Goal: Task Accomplishment & Management: Manage account settings

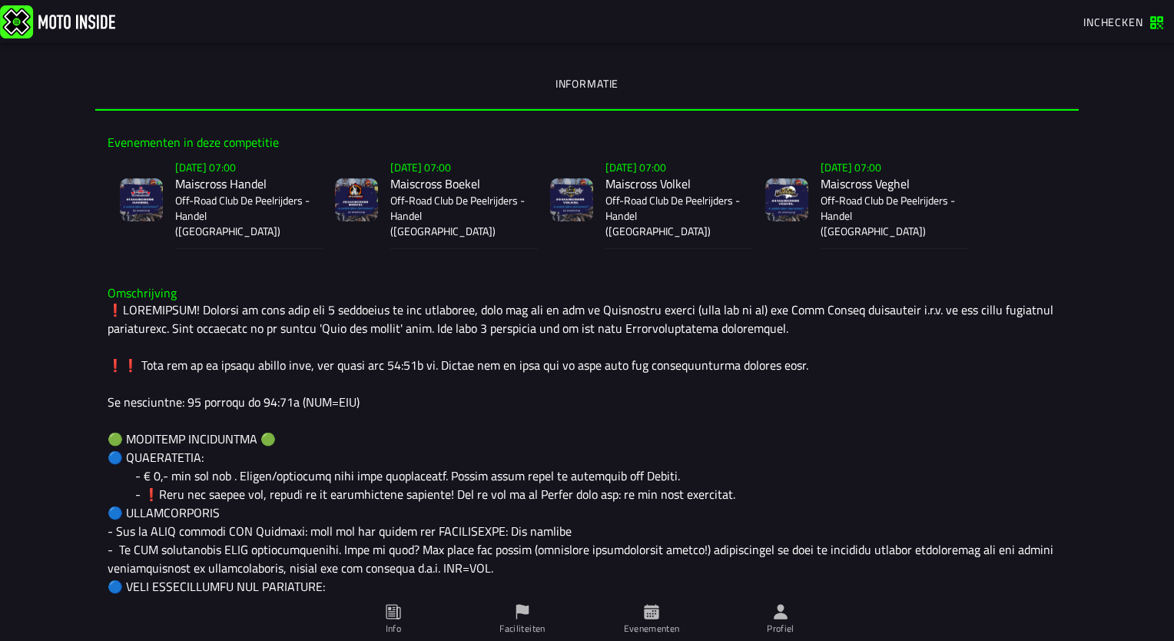
scroll to position [384, 0]
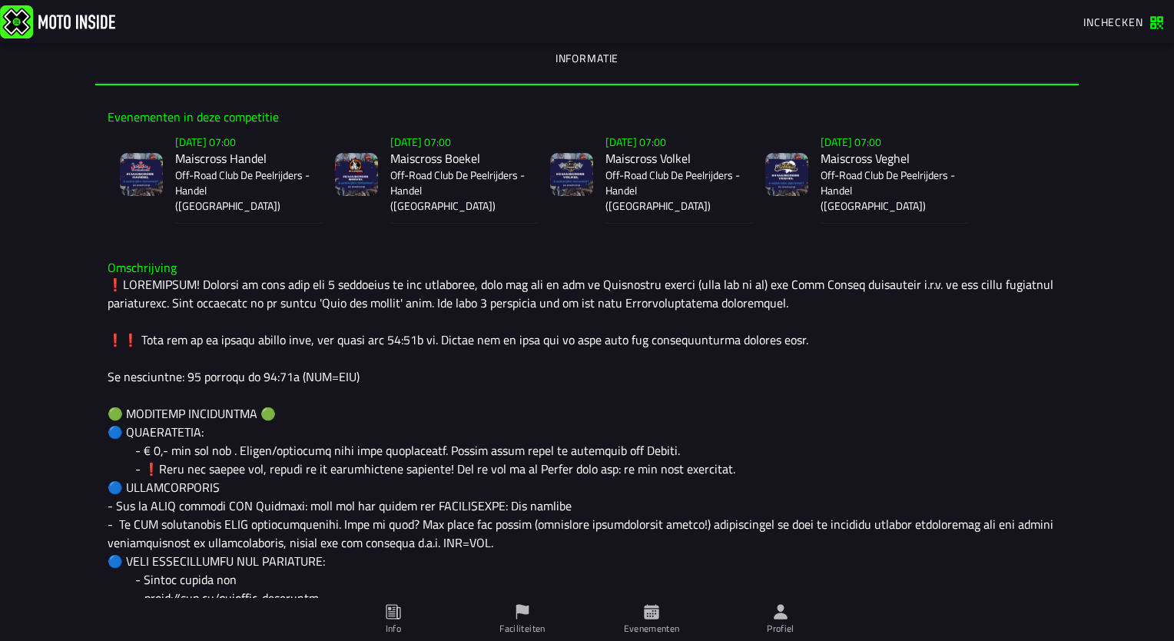
click at [781, 618] on icon at bounding box center [781, 611] width 14 height 15
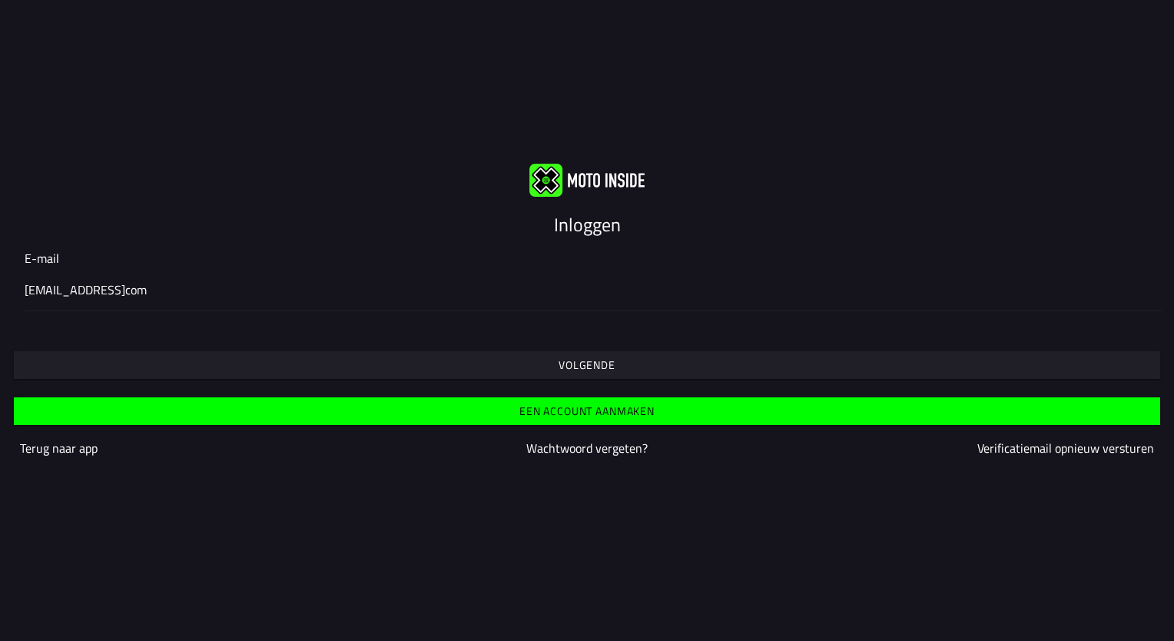
click at [0, 0] on slot "Volgende" at bounding box center [0, 0] width 0 height 0
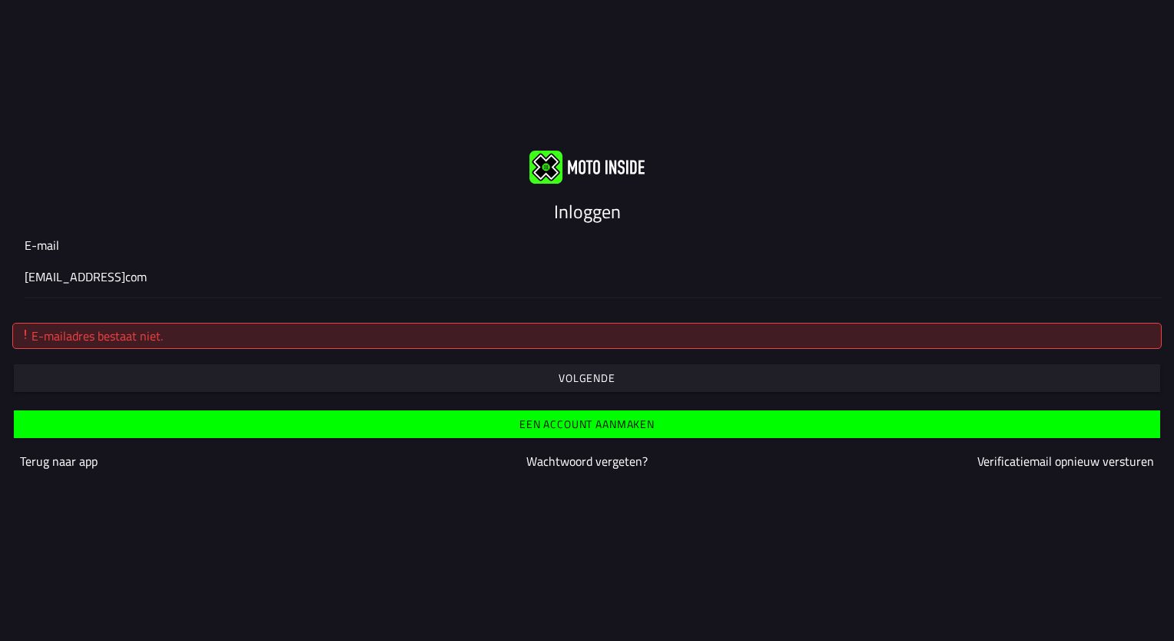
drag, startPoint x: 150, startPoint y: 275, endPoint x: 195, endPoint y: 284, distance: 46.1
click at [154, 274] on input "[EMAIL_ADDRESS]com" at bounding box center [587, 276] width 1125 height 18
type input "[EMAIL_ADDRESS][DOMAIN_NAME]"
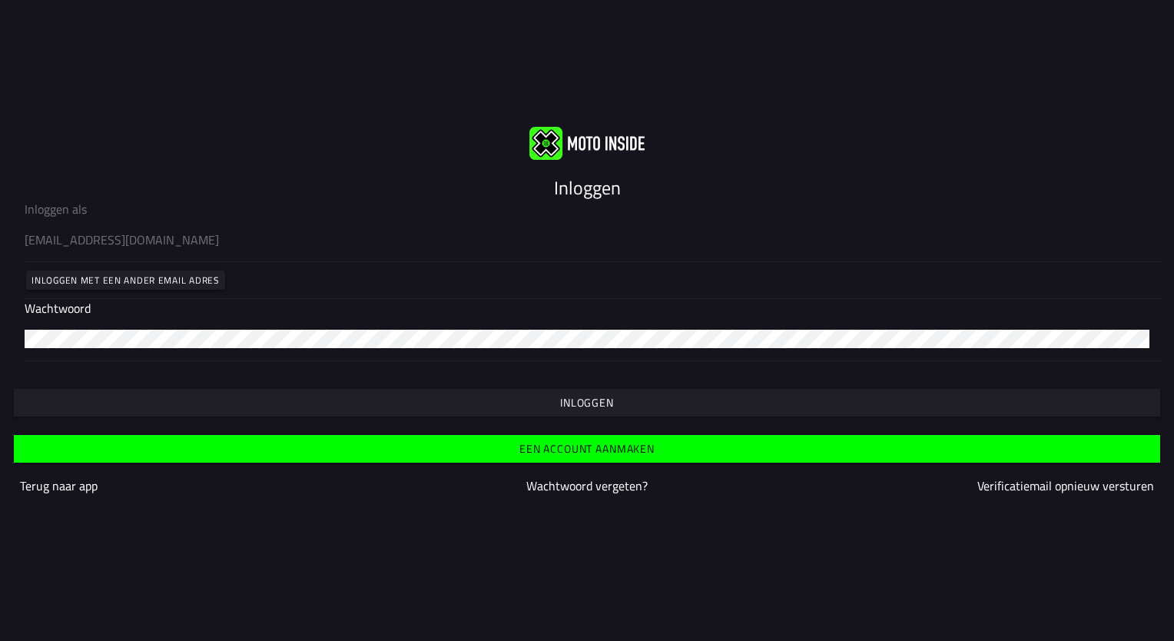
click at [0, 0] on slot "Inloggen" at bounding box center [0, 0] width 0 height 0
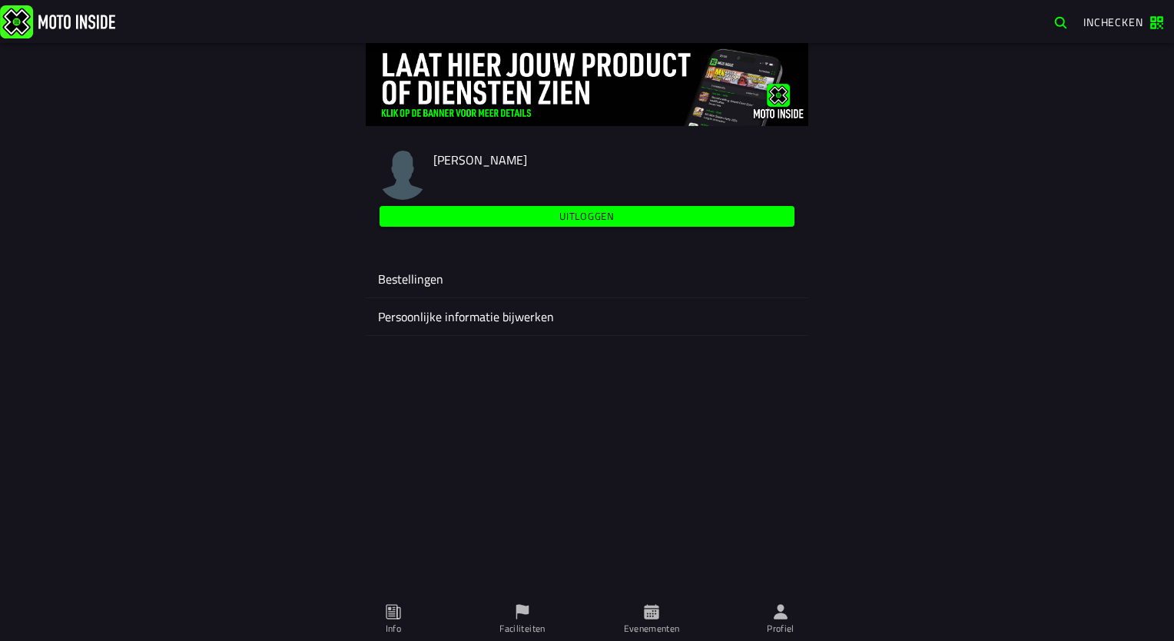
click at [658, 616] on icon at bounding box center [651, 611] width 15 height 15
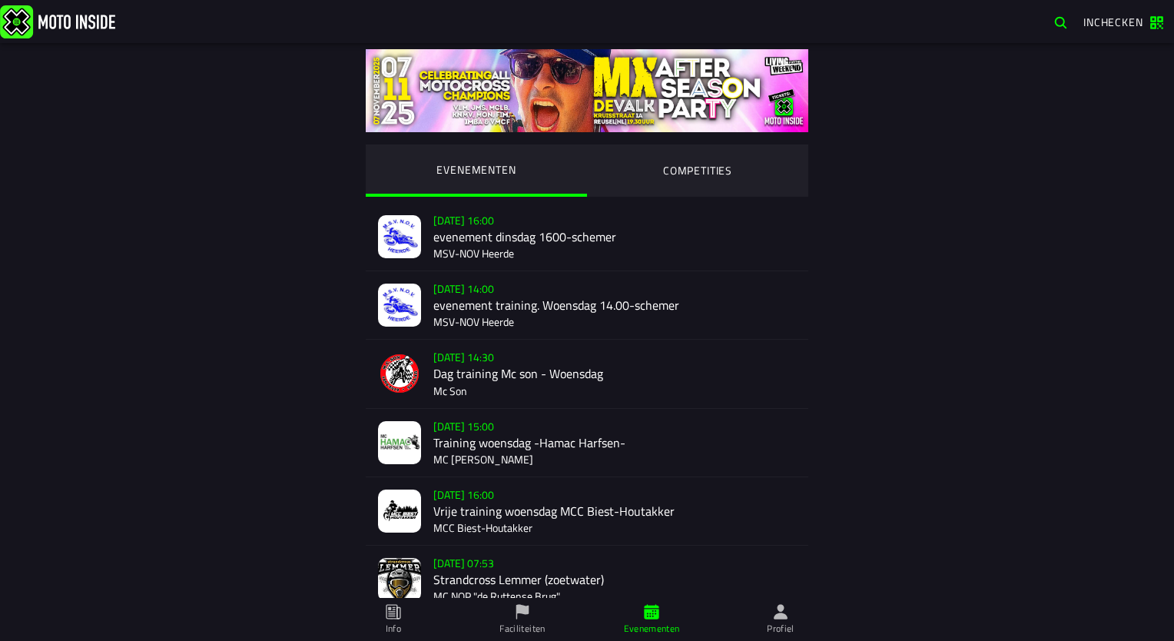
click at [715, 166] on ion-segment-button "COMPETITIES" at bounding box center [697, 170] width 221 height 52
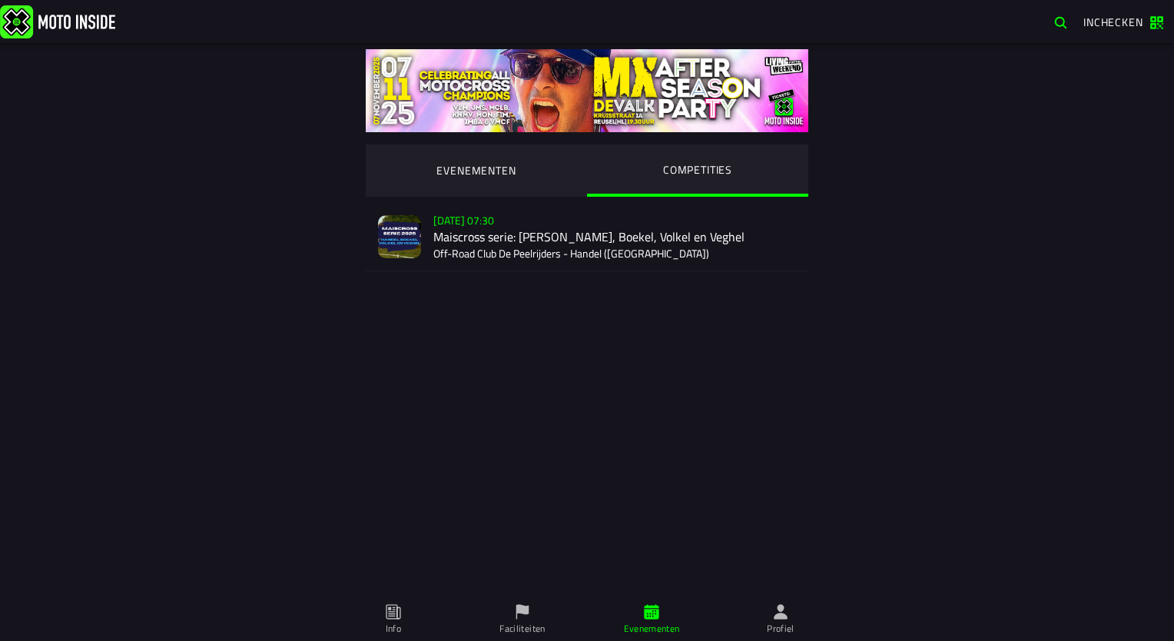
click at [479, 232] on div "Verkoop nog niet gestart [DATE] 07:30 Maiscross serie: Handel, Boekel, Volkel e…" at bounding box center [614, 237] width 363 height 68
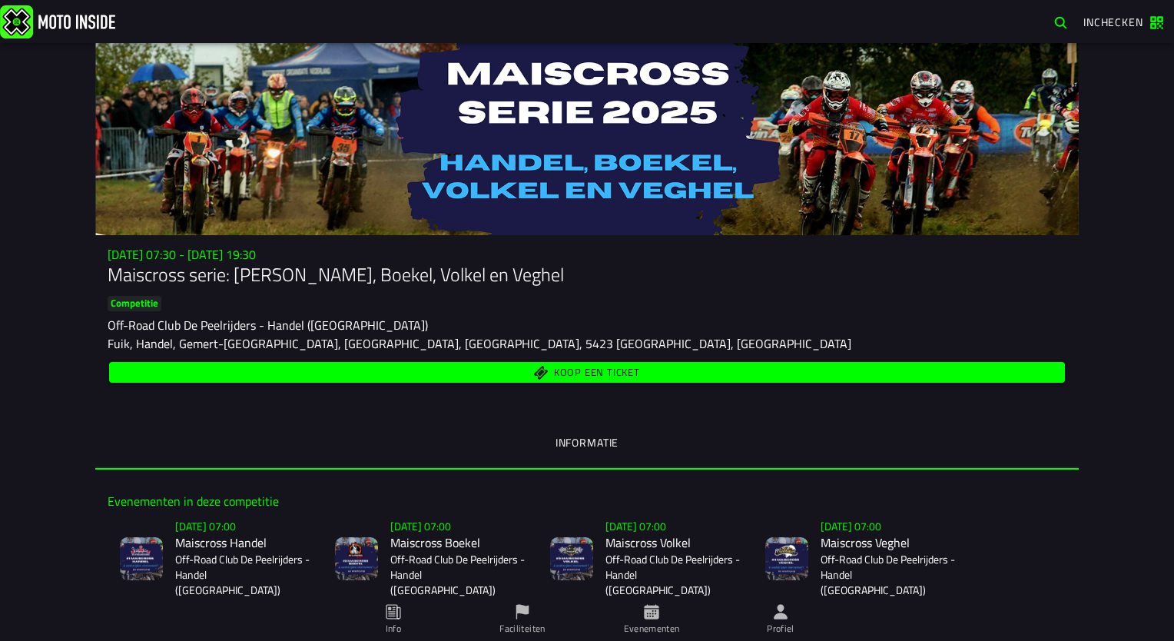
scroll to position [128, 0]
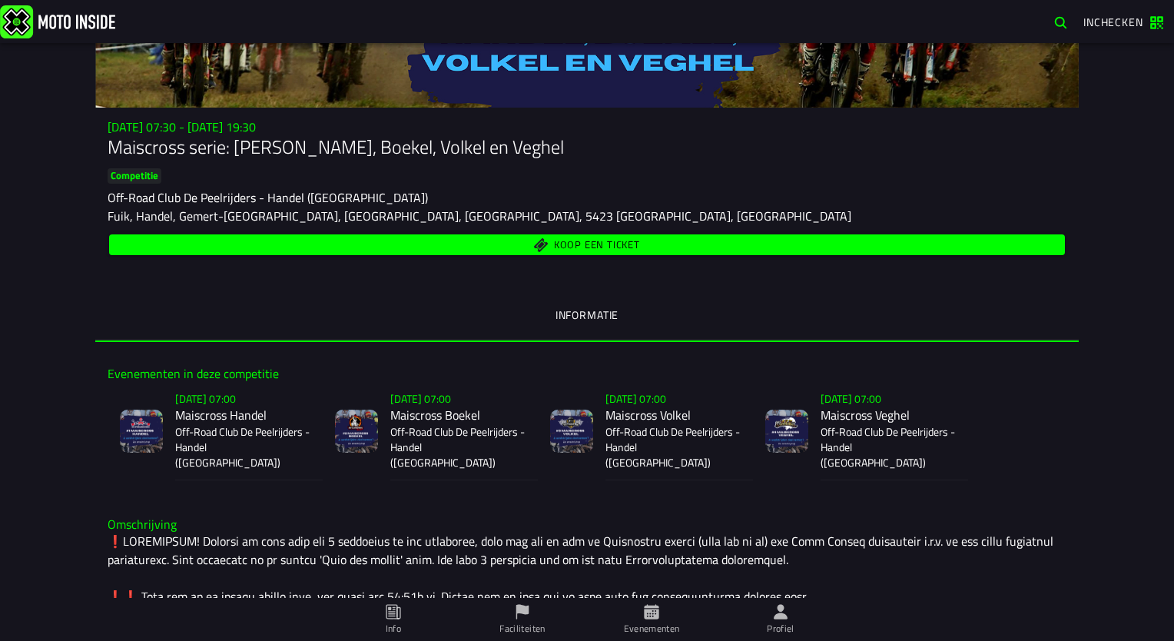
click at [596, 249] on span "Koop een ticket" at bounding box center [597, 245] width 86 height 10
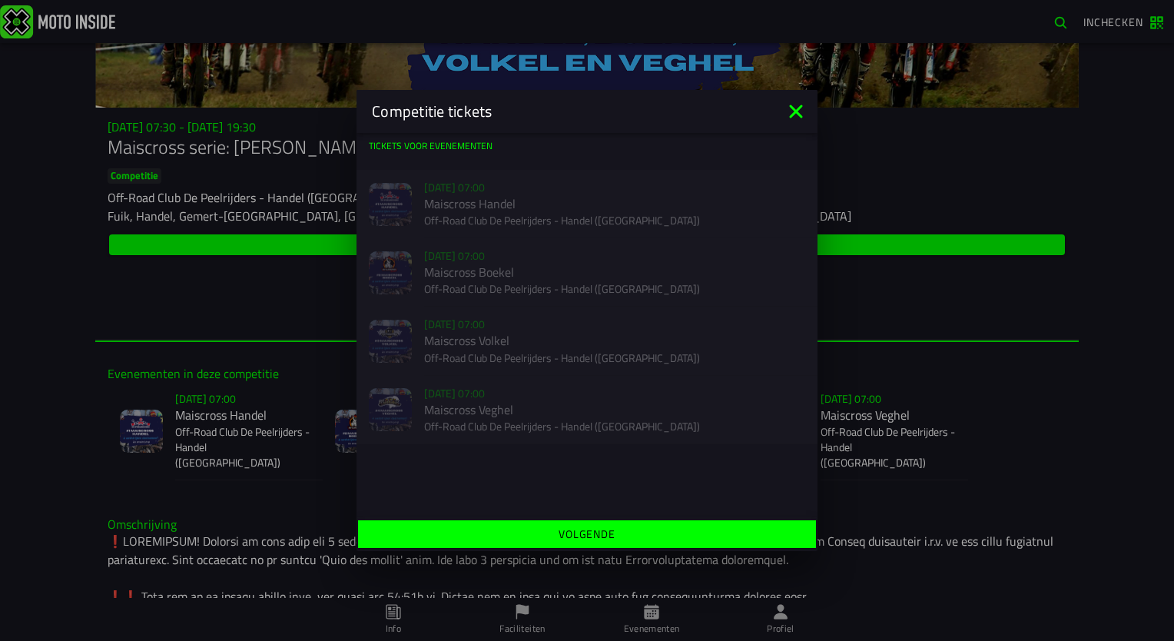
click at [794, 105] on icon at bounding box center [796, 111] width 25 height 25
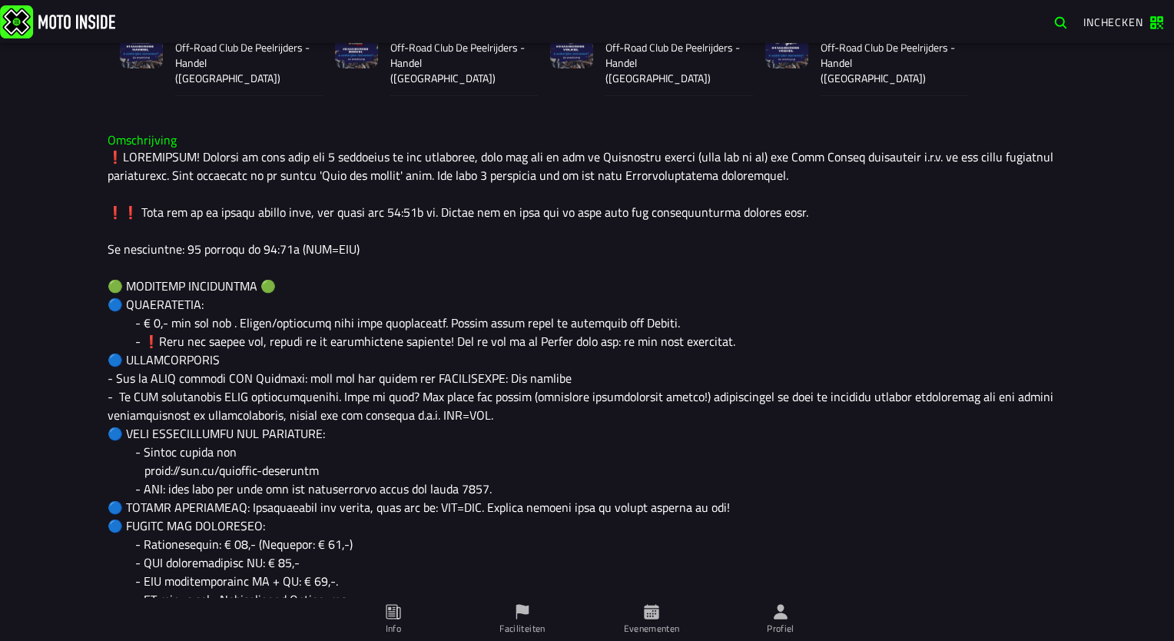
scroll to position [0, 0]
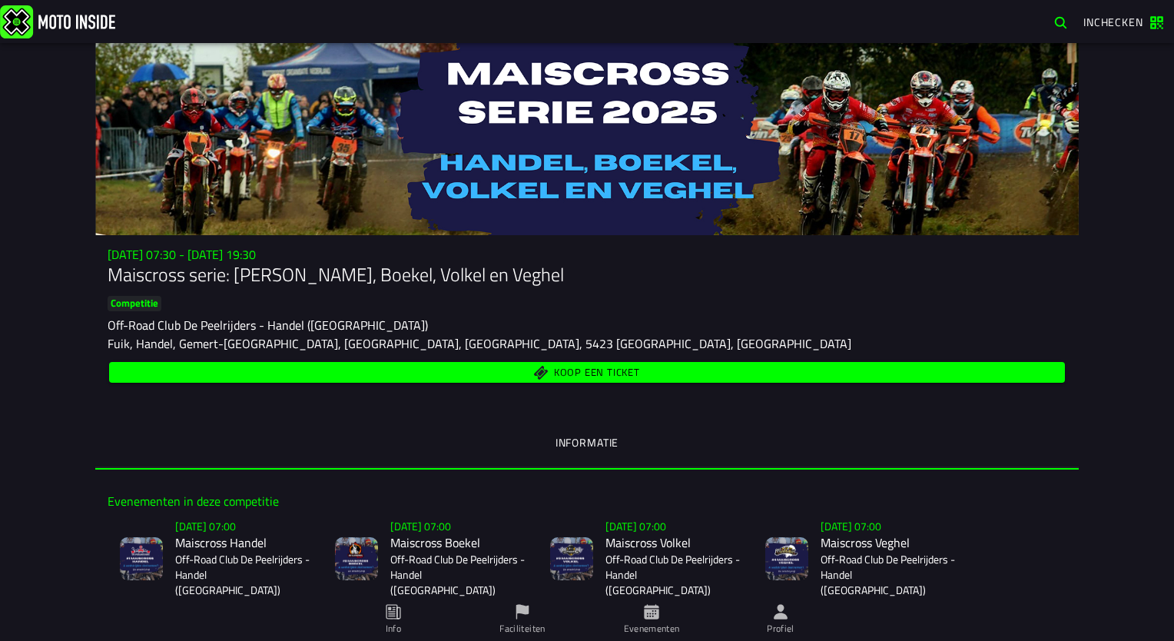
click at [655, 292] on div "[DATE] 07:30 - [DATE] 19:30 Maiscross serie: Handel, Boekel, Volkel en Veghel C…" at bounding box center [586, 316] width 983 height 138
drag, startPoint x: 614, startPoint y: 353, endPoint x: 426, endPoint y: 245, distance: 216.5
click at [426, 245] on div "[DATE] 07:30 - [DATE] 19:30 Maiscross serie: Handel, Boekel, Volkel en Veghel C…" at bounding box center [586, 352] width 983 height 234
drag, startPoint x: 426, startPoint y: 245, endPoint x: 561, endPoint y: 579, distance: 359.5
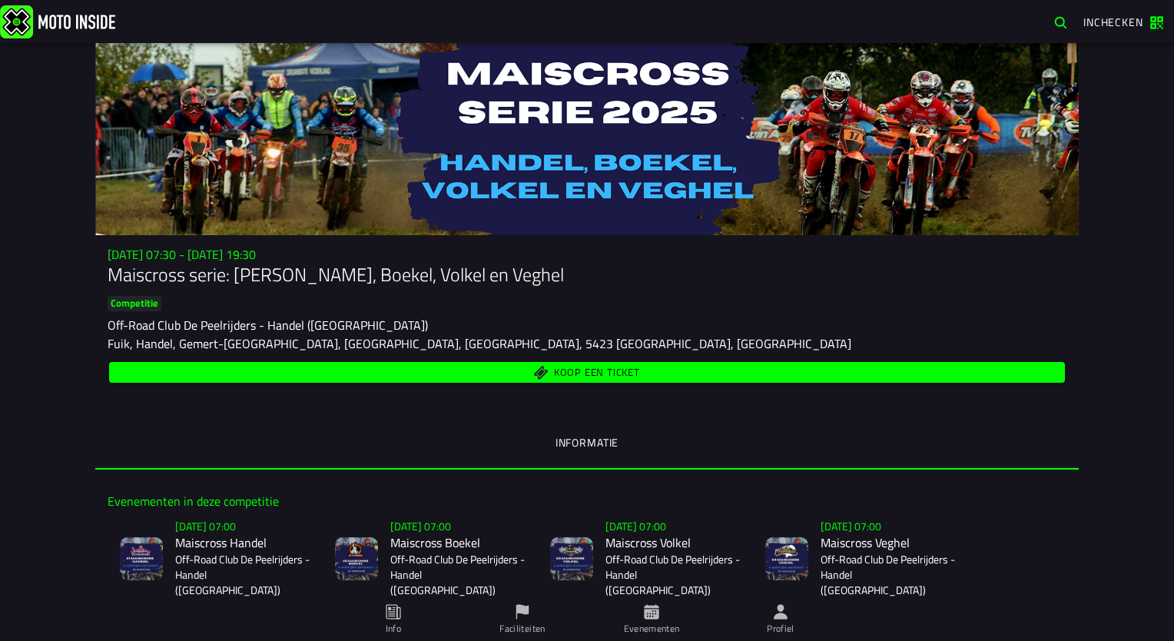
click at [561, 579] on button "Verkoop nog niet gestart [DATE] 07:00 Maiscross Volkel Off-Road Club De Peelrij…" at bounding box center [645, 558] width 215 height 99
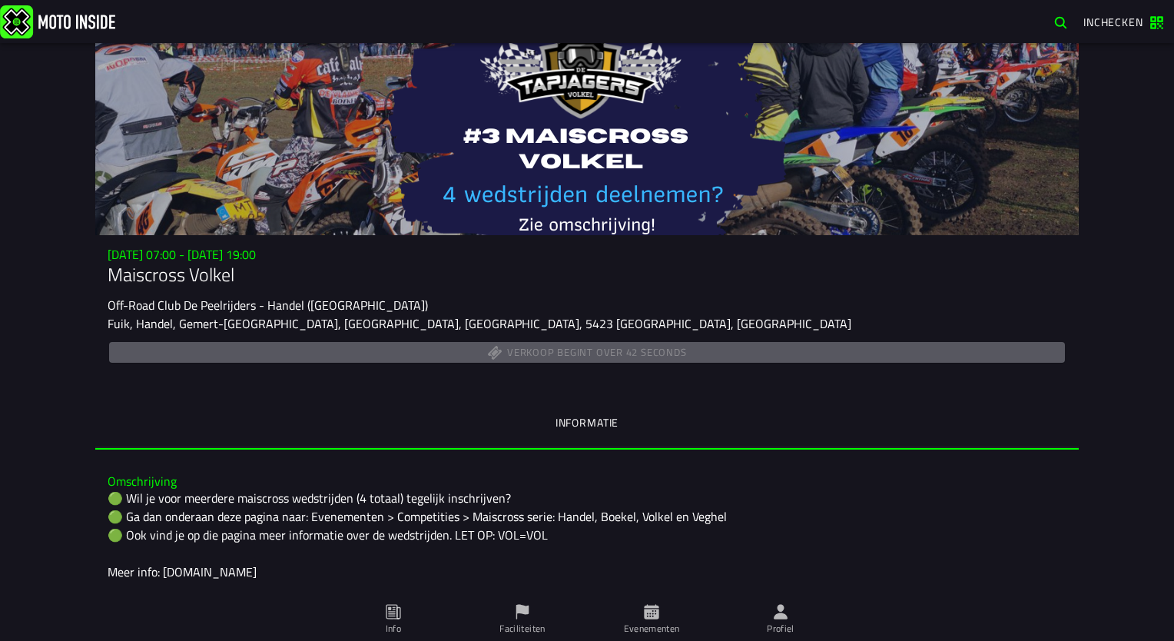
click at [390, 0] on html "Inchecken [PERSON_NAME] Uitloggen Bestellingen Persoonlijke informatie bijwerke…" at bounding box center [587, 320] width 1174 height 641
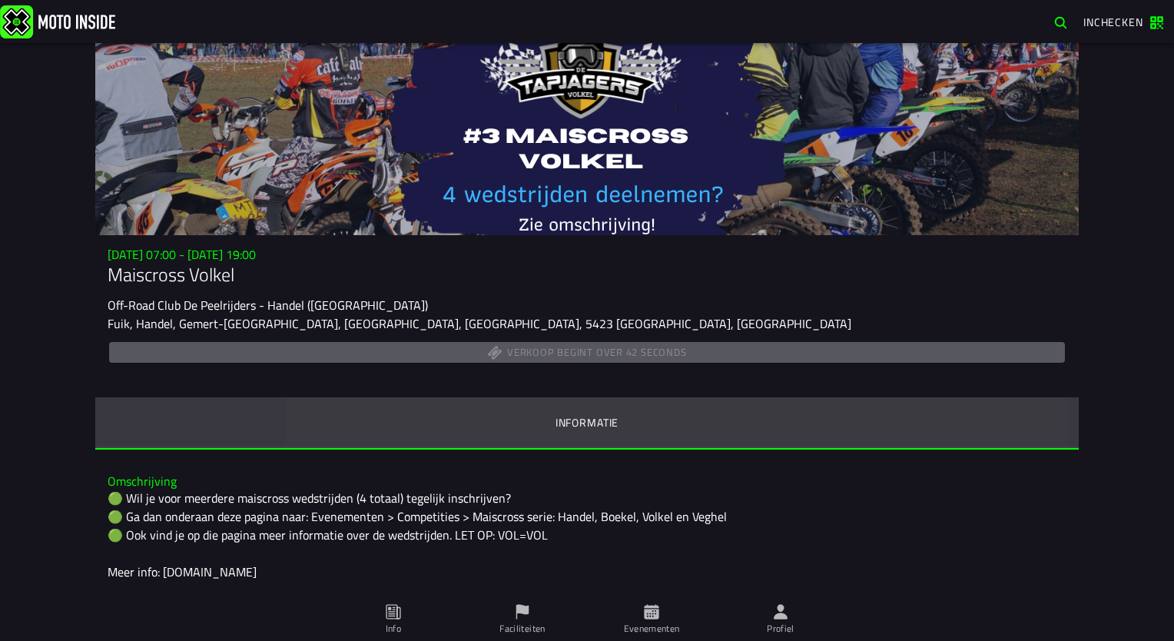
click at [761, 401] on ion-segment-button "Informatie" at bounding box center [586, 423] width 983 height 52
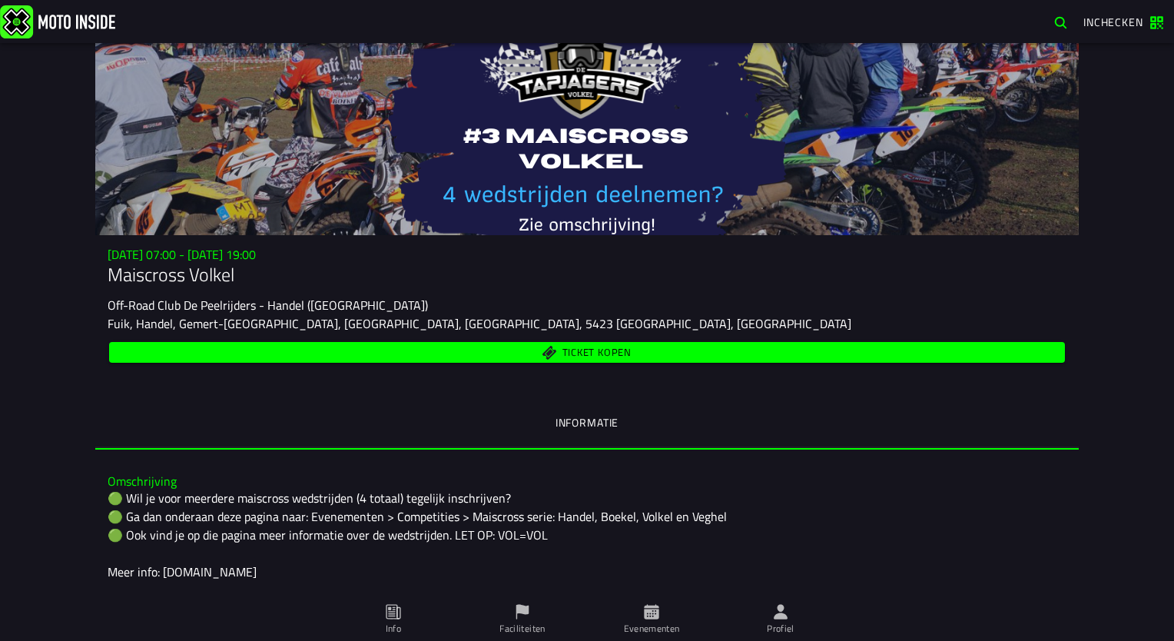
click at [1159, 18] on span "Inchecken" at bounding box center [1123, 22] width 80 height 15
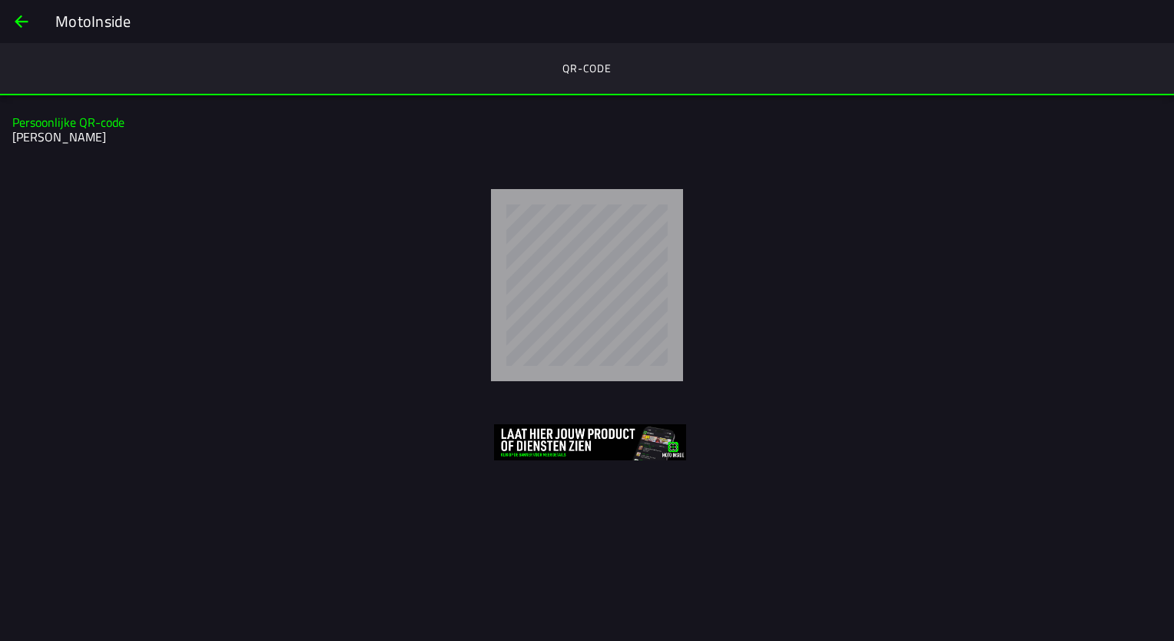
click at [21, 22] on span "back" at bounding box center [21, 21] width 18 height 37
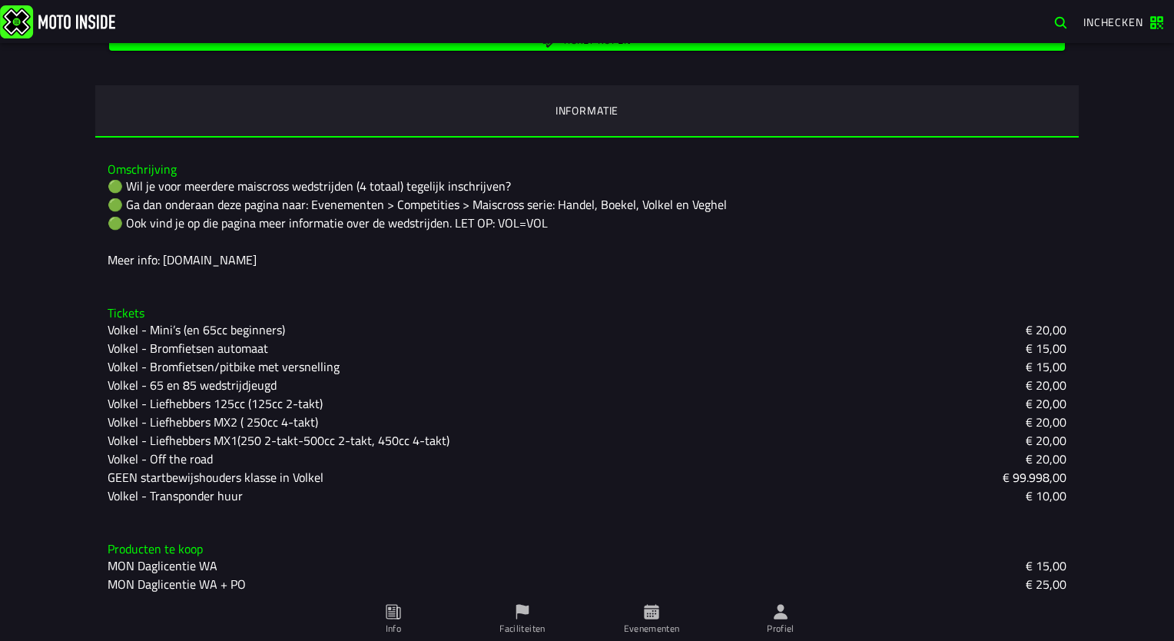
scroll to position [320, 0]
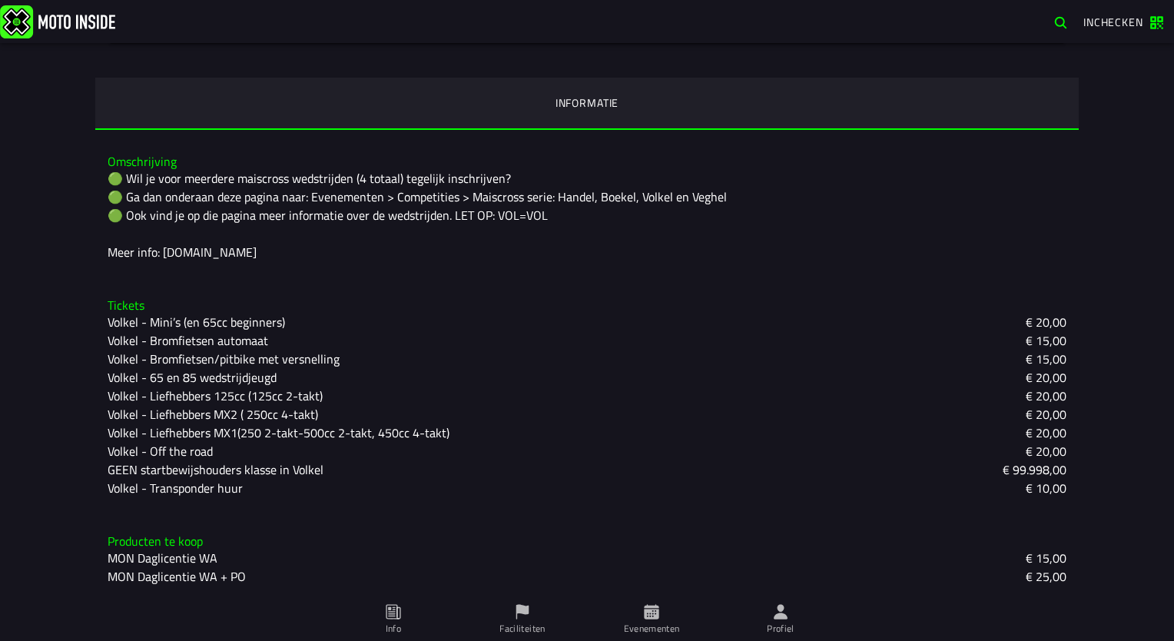
click at [781, 616] on icon at bounding box center [781, 611] width 14 height 15
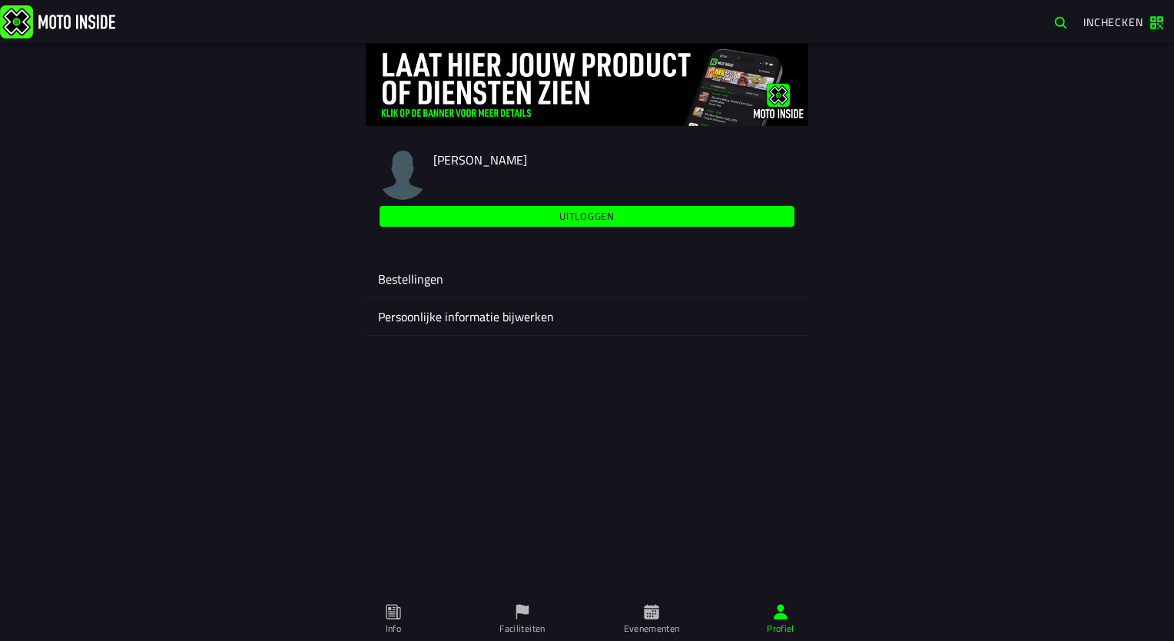
click at [0, 0] on slot "Uitloggen" at bounding box center [0, 0] width 0 height 0
